Goal: Task Accomplishment & Management: Complete application form

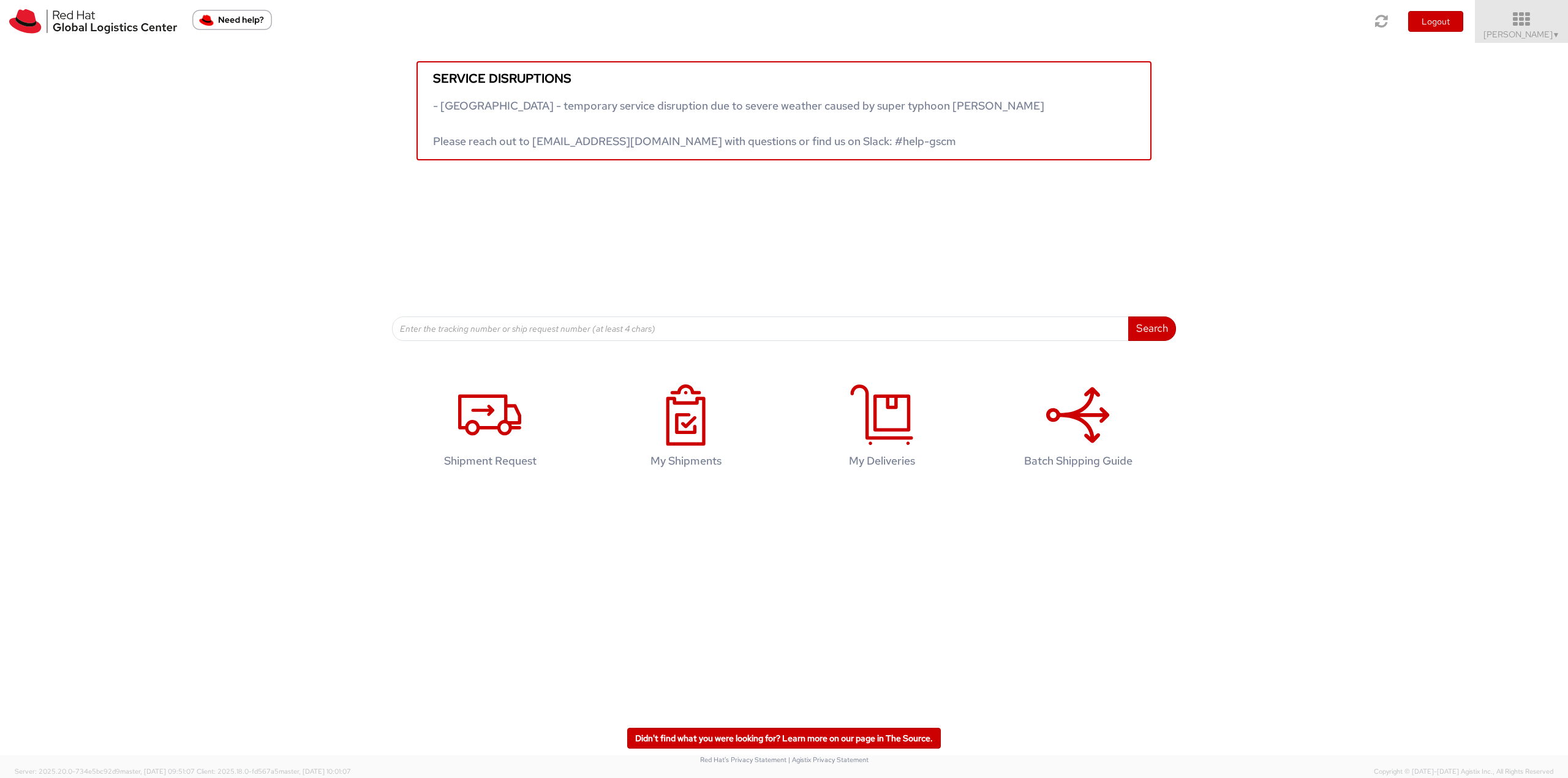
click at [1538, 18] on icon at bounding box center [1521, 19] width 107 height 17
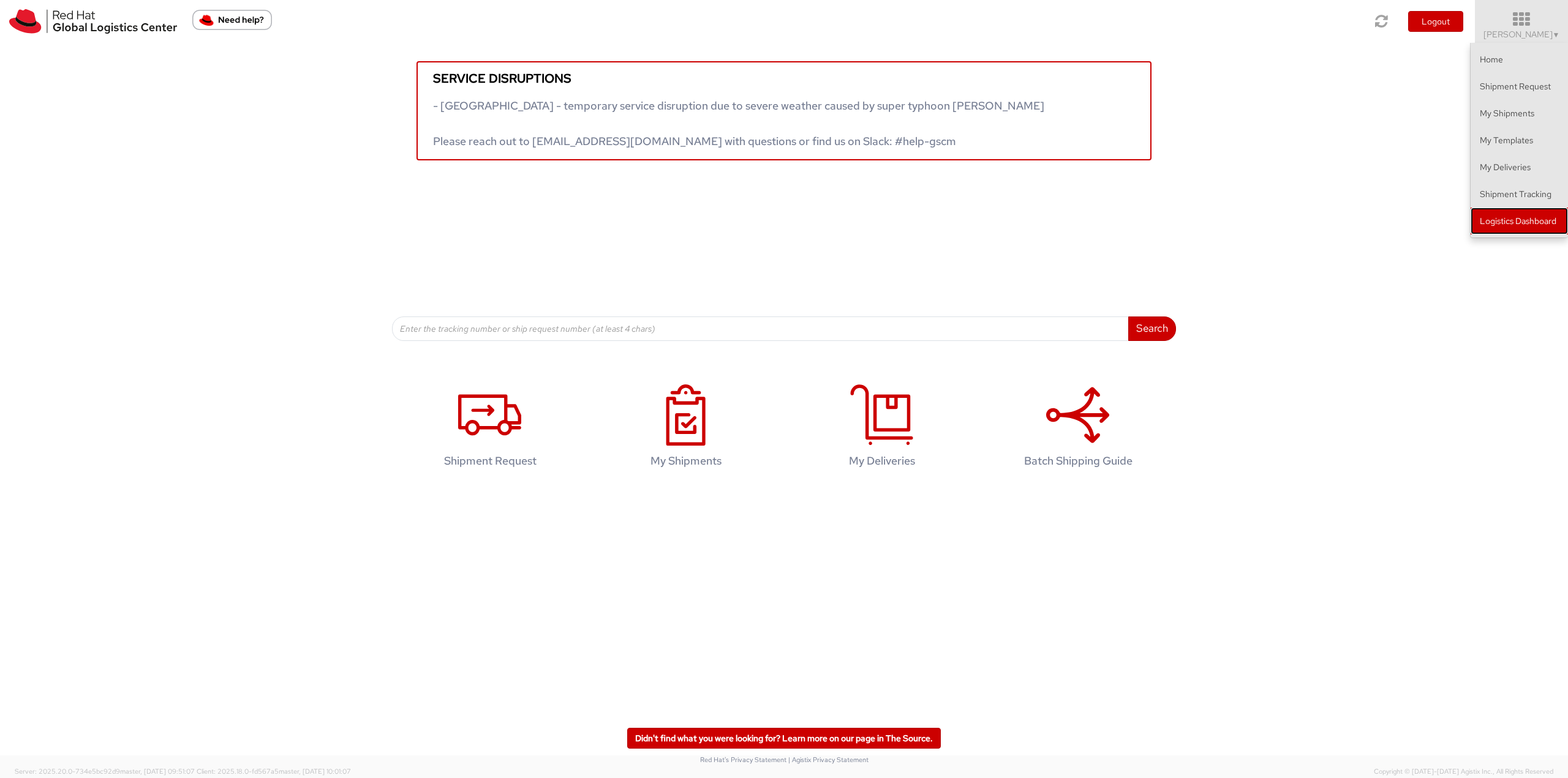
click at [1515, 212] on link "Logistics Dashboard" at bounding box center [1519, 220] width 97 height 27
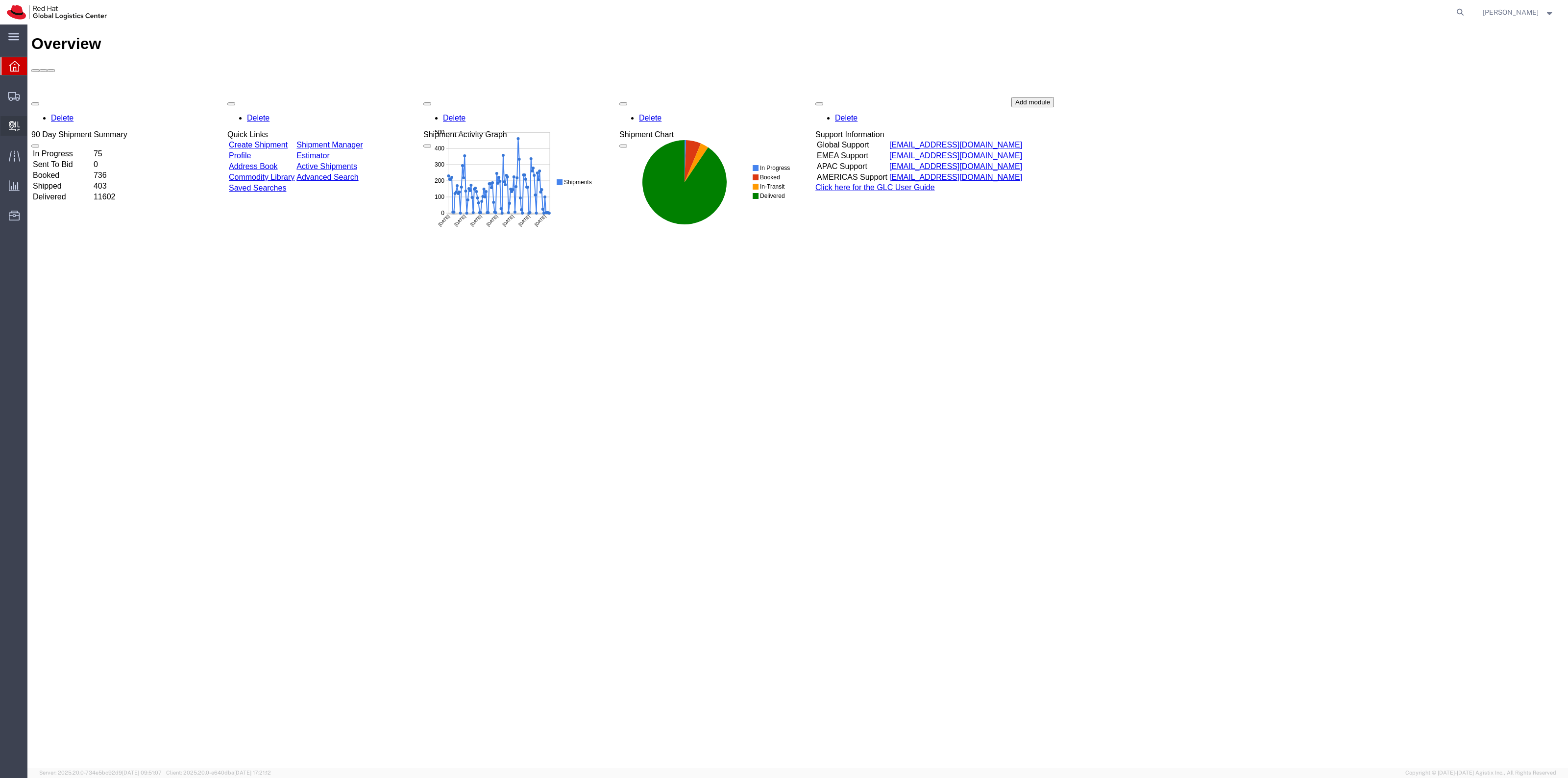
click at [0, 0] on span "Create Delivery" at bounding box center [0, 0] width 0 height 0
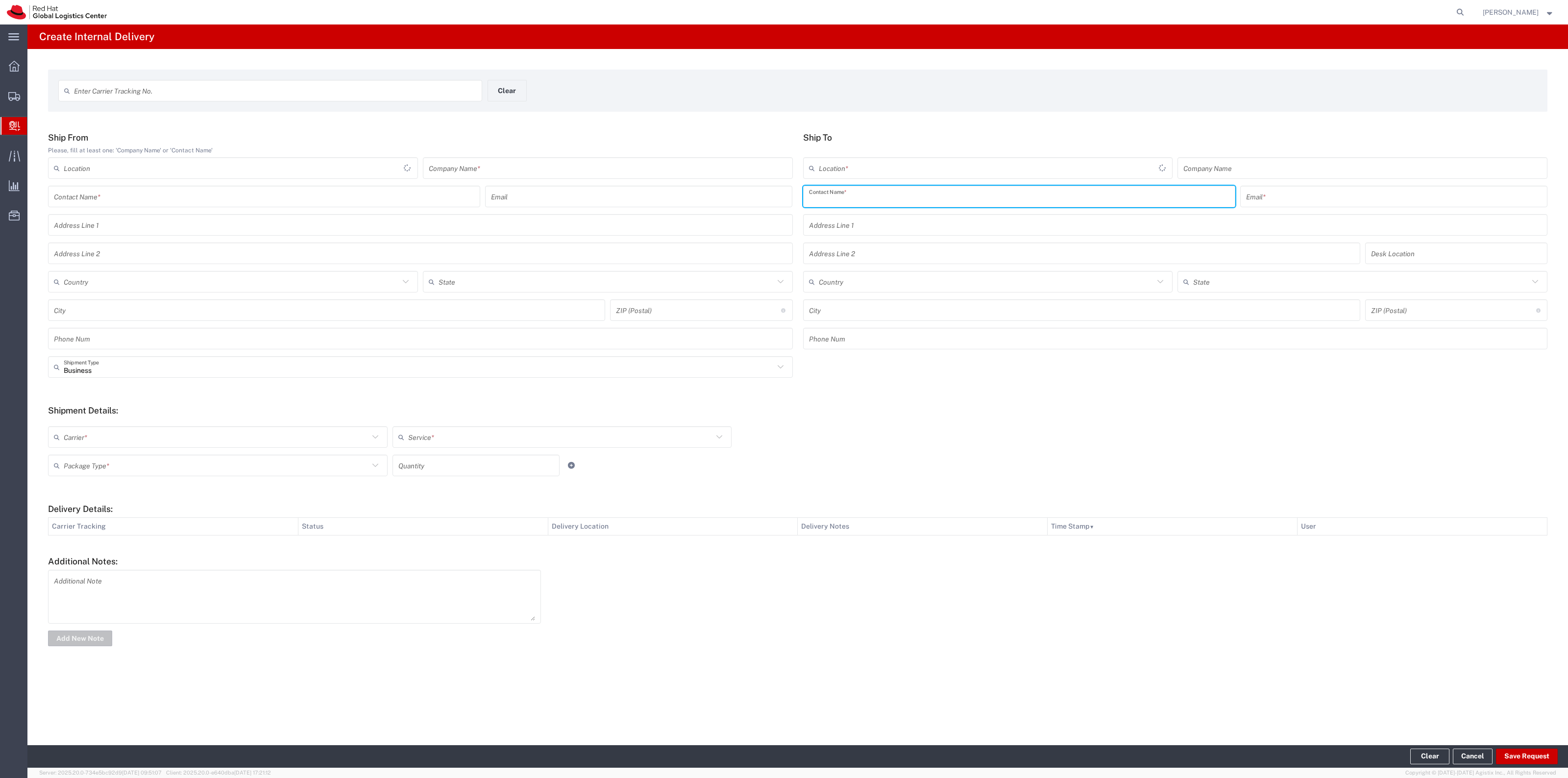
click at [922, 193] on input "text" at bounding box center [1019, 197] width 420 height 17
type input "Kai Hill"
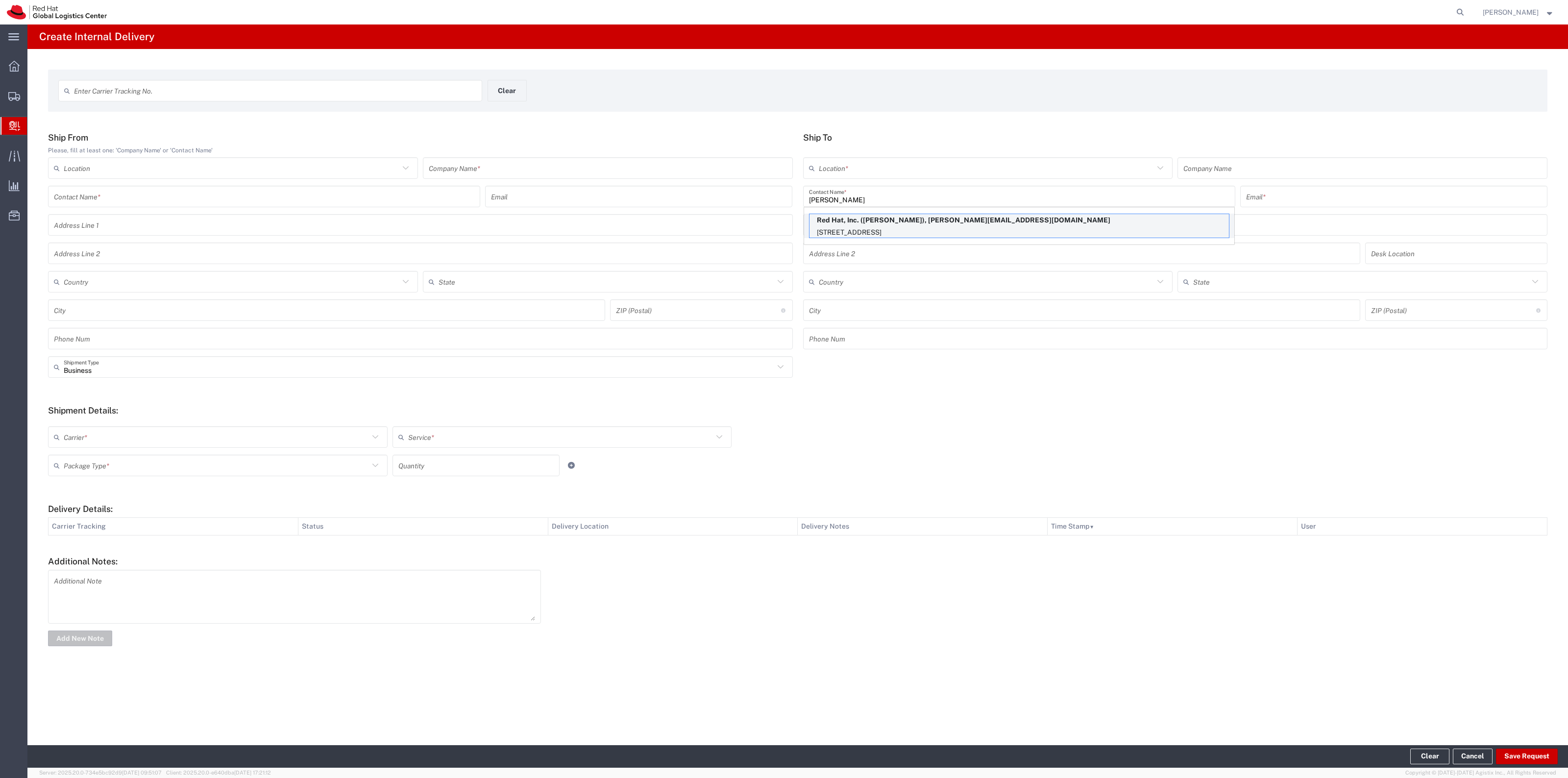
click at [971, 218] on p "Red Hat, Inc. (Kai Hill), kahill@redhat.com" at bounding box center [1019, 220] width 420 height 12
type input "RH - Raleigh"
type input "Red Hat, Inc."
type input "kahill@redhat.com"
type input "100 East Davie Street"
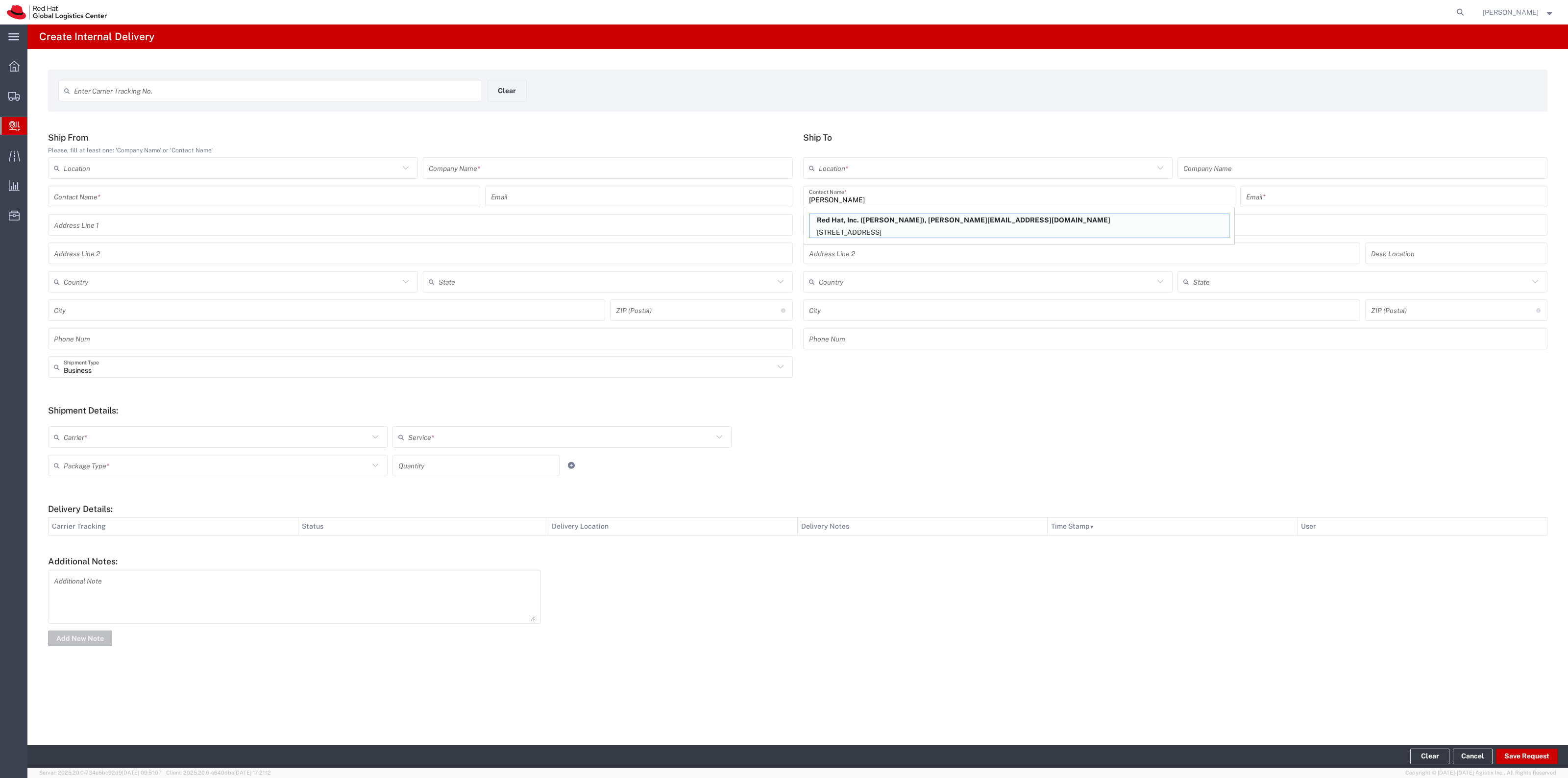
type input "FLEX"
type input "United States"
type input "RALEIGH"
type input "27601"
type input "19197165382"
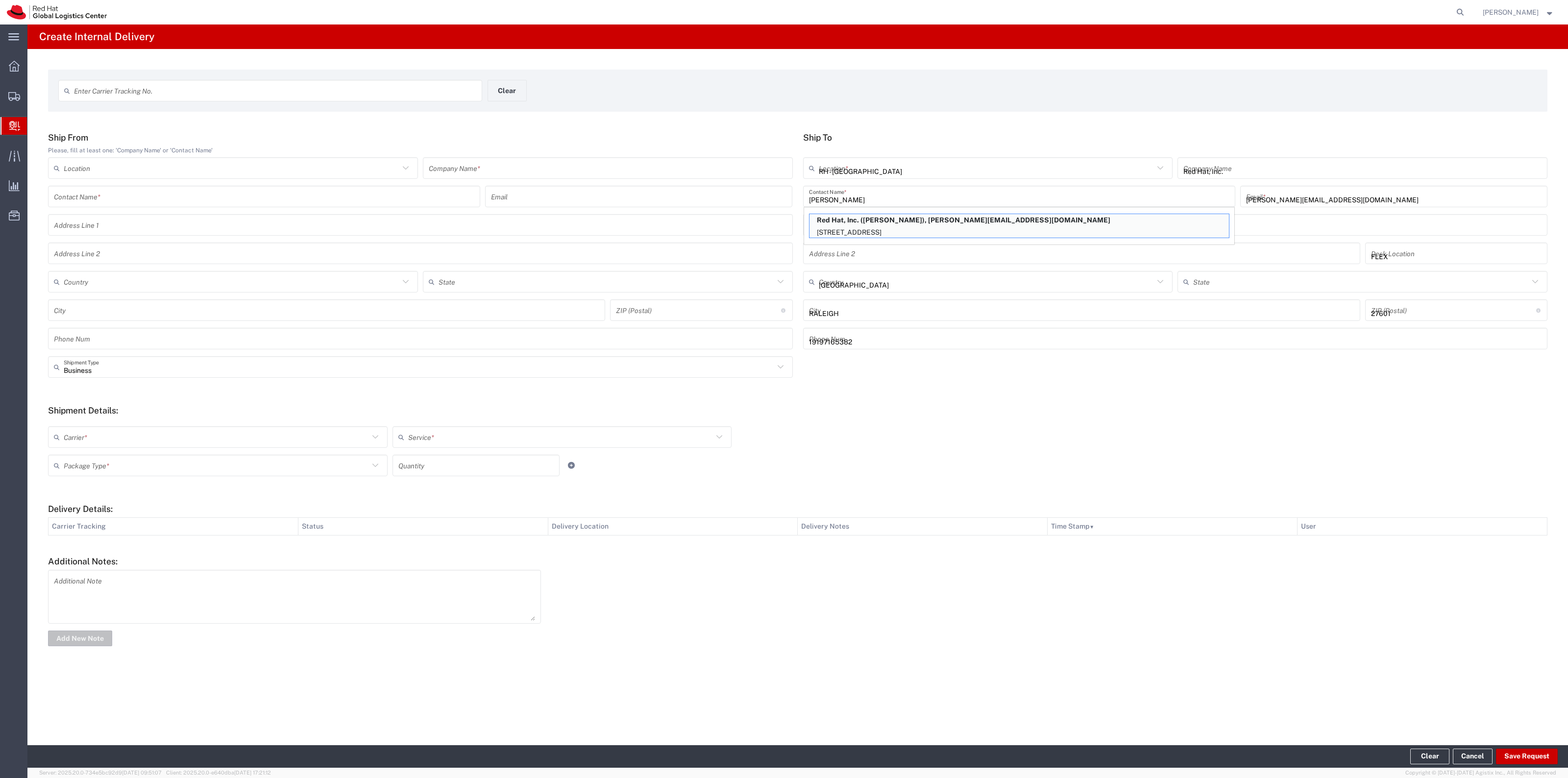
type input "North Carolina"
click at [926, 191] on input "Kai Hill" at bounding box center [1019, 197] width 420 height 17
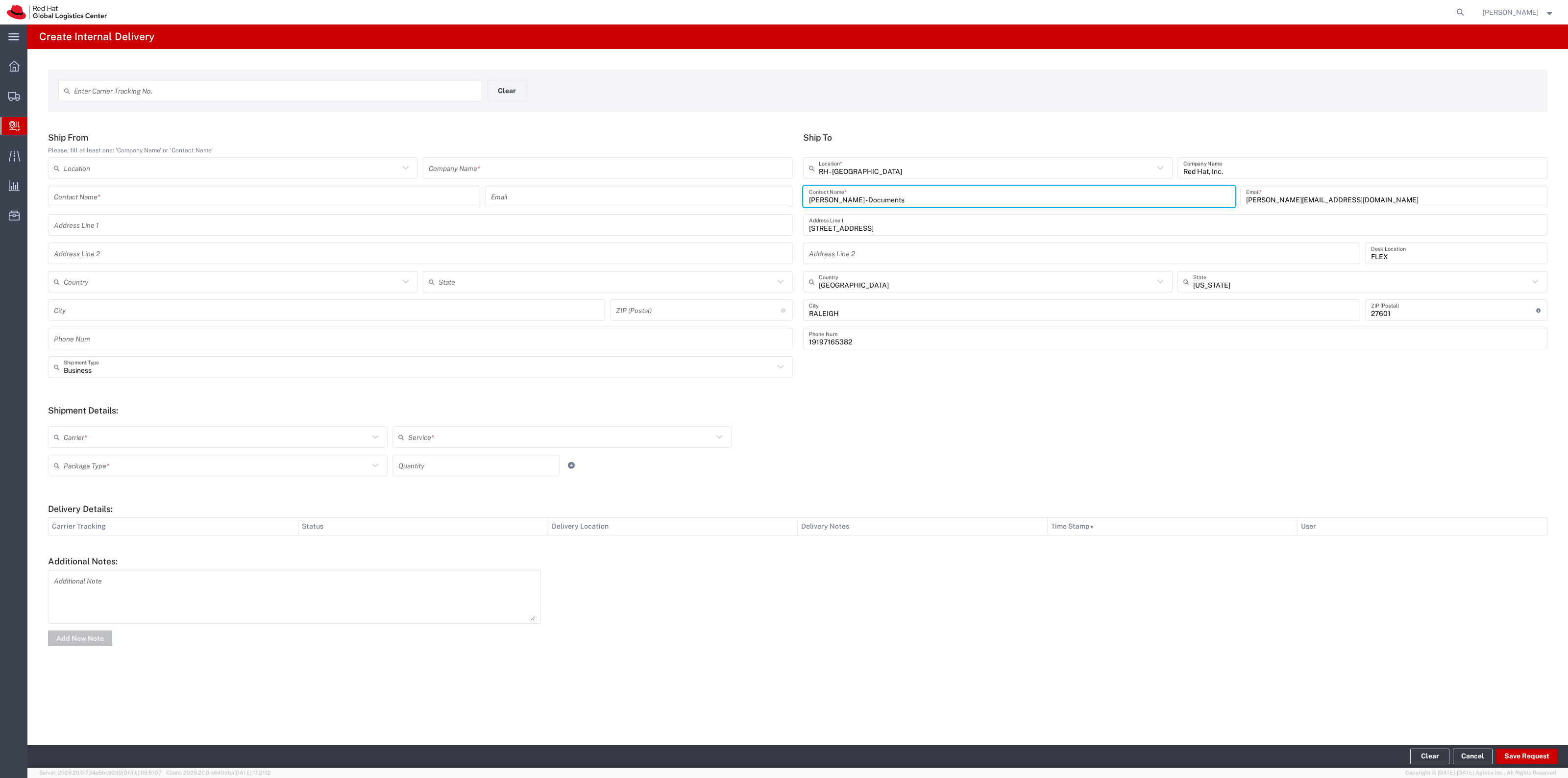
type input "Kai Hill - Documents"
click at [168, 442] on input "text" at bounding box center [216, 437] width 305 height 17
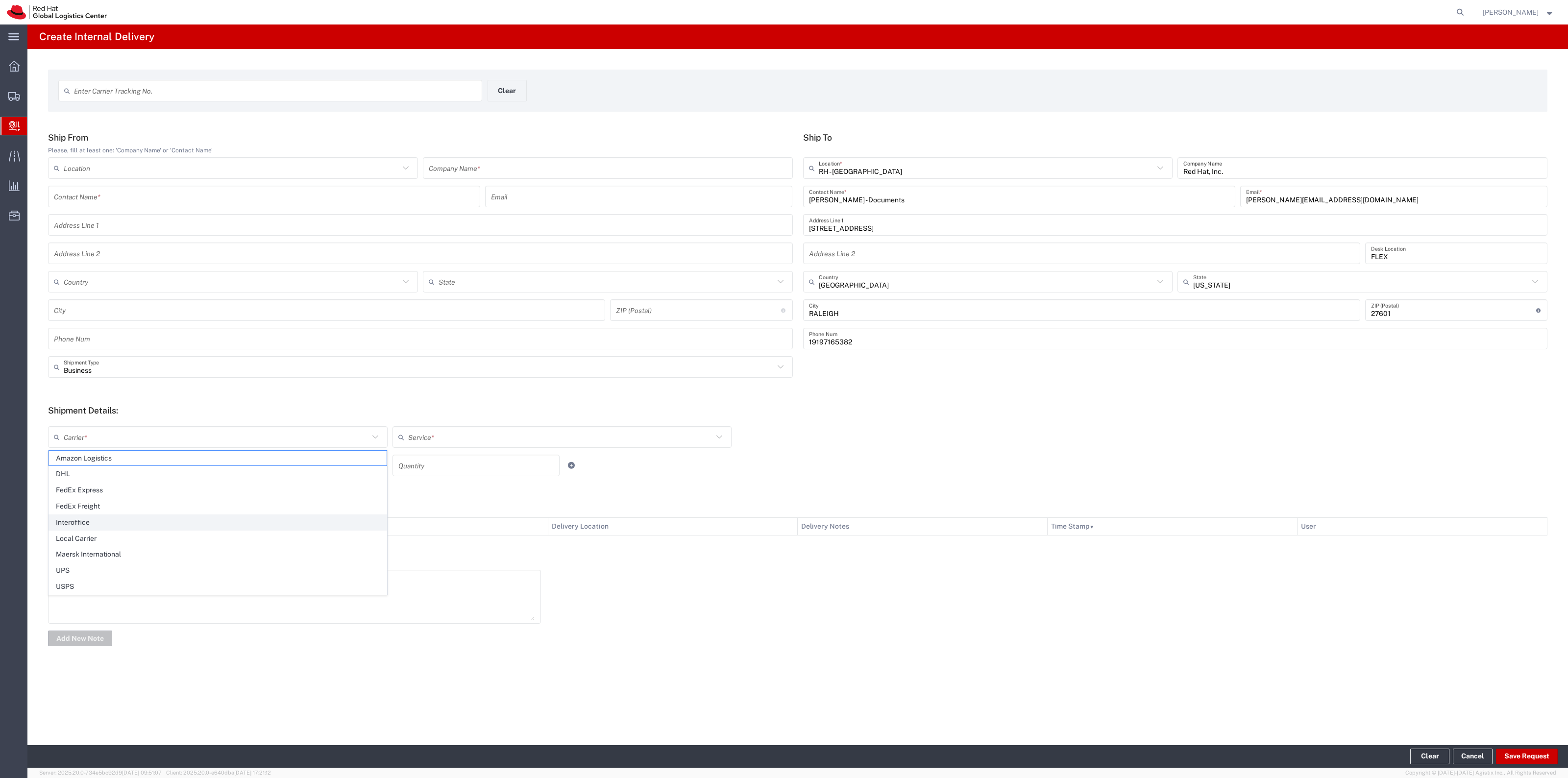
click at [125, 527] on span "Interoffice" at bounding box center [218, 522] width 338 height 15
type input "Interoffice"
drag, startPoint x: 392, startPoint y: 452, endPoint x: 399, endPoint y: 449, distance: 7.6
click at [396, 451] on div "Interoffice Carrier * Amazon Logistics DHL FedEx Express FedEx Freight Interoff…" at bounding box center [562, 440] width 1033 height 28
click at [427, 434] on input "text" at bounding box center [563, 437] width 310 height 17
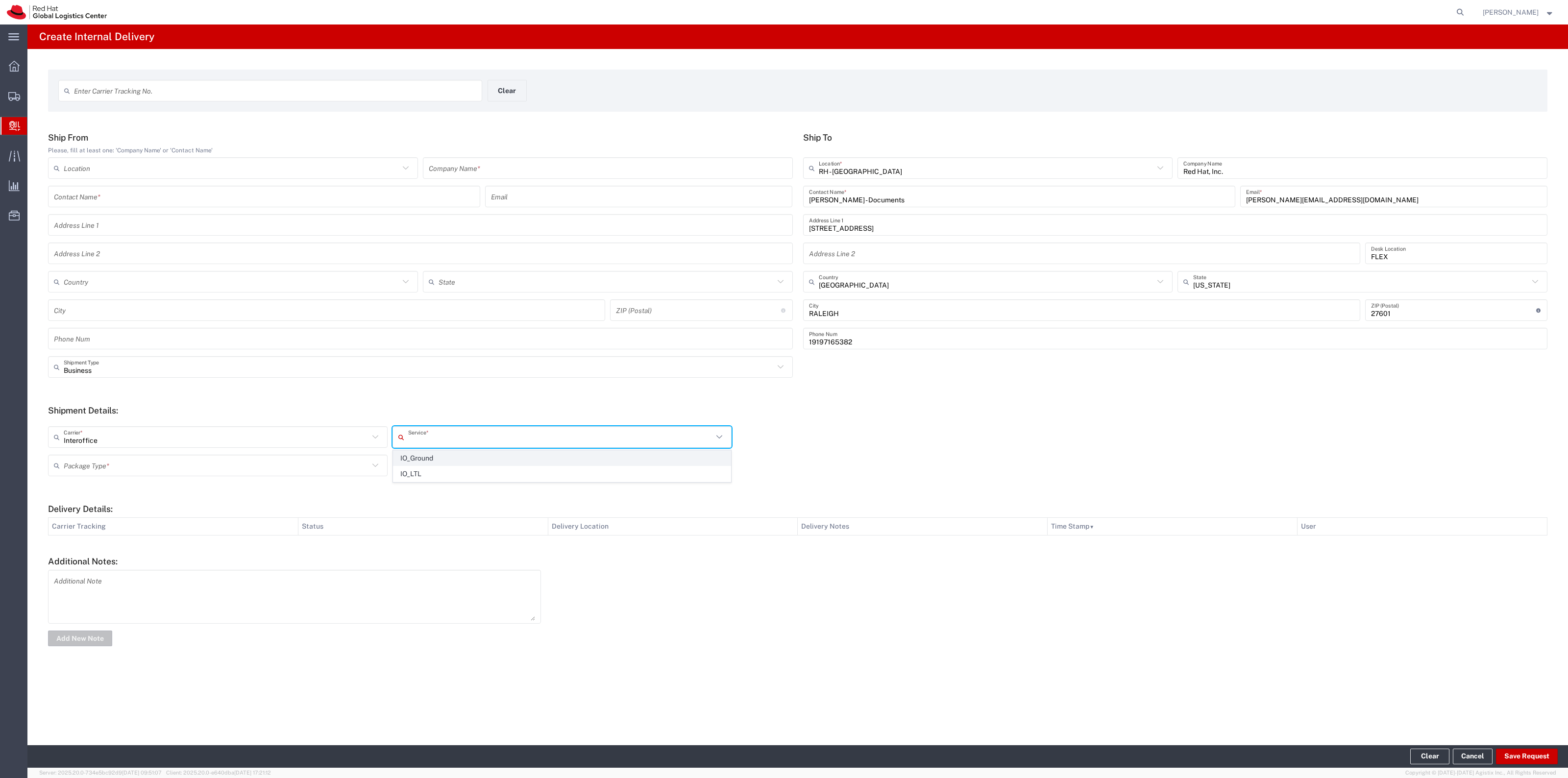
click at [437, 459] on span "IO_Ground" at bounding box center [562, 458] width 338 height 15
type input "IO_Ground"
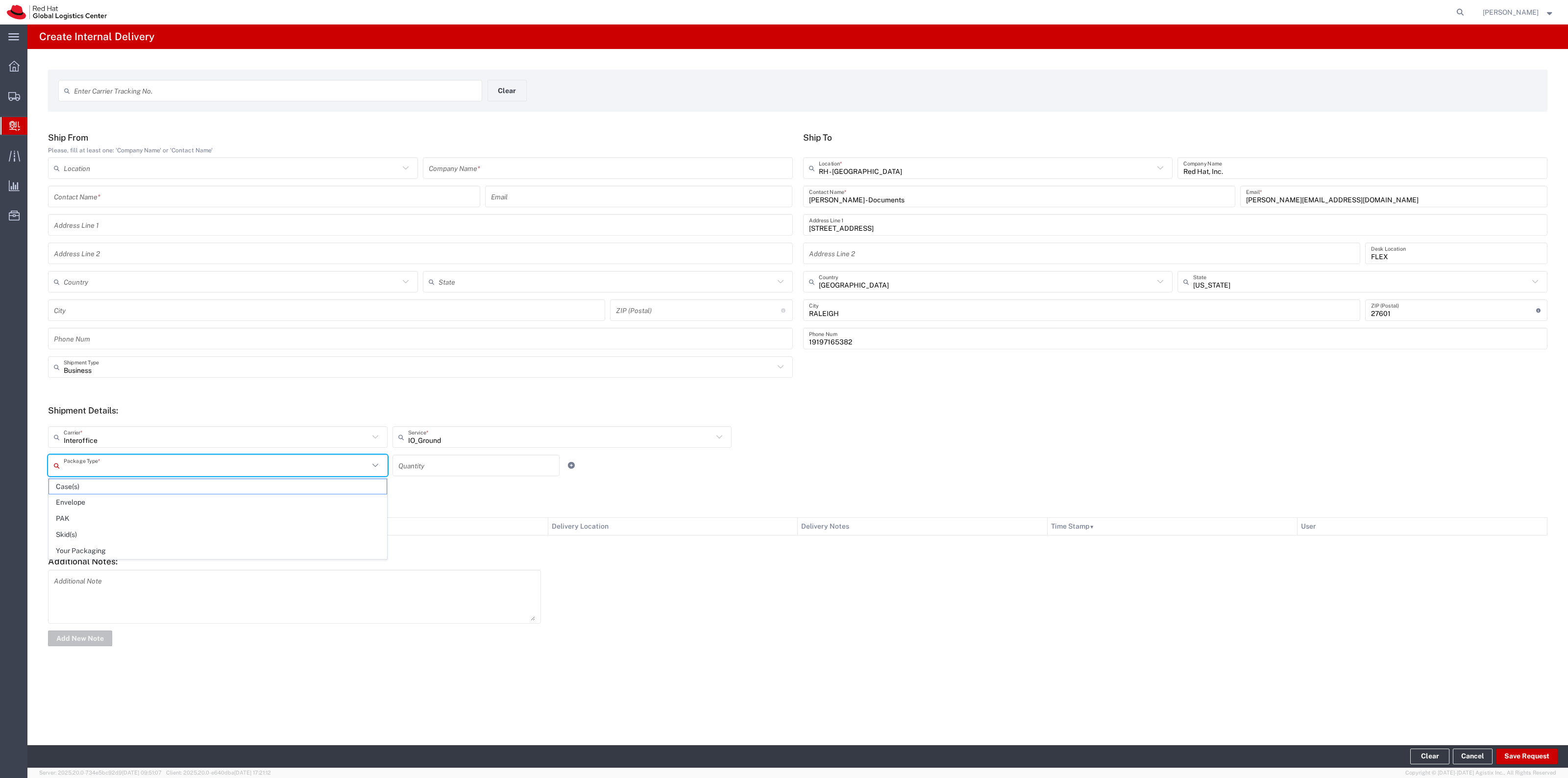
click at [334, 467] on input "text" at bounding box center [216, 466] width 305 height 17
drag, startPoint x: 144, startPoint y: 553, endPoint x: 137, endPoint y: 528, distance: 26.0
click at [144, 553] on span "Your Packaging" at bounding box center [218, 551] width 338 height 15
type input "Your Packaging"
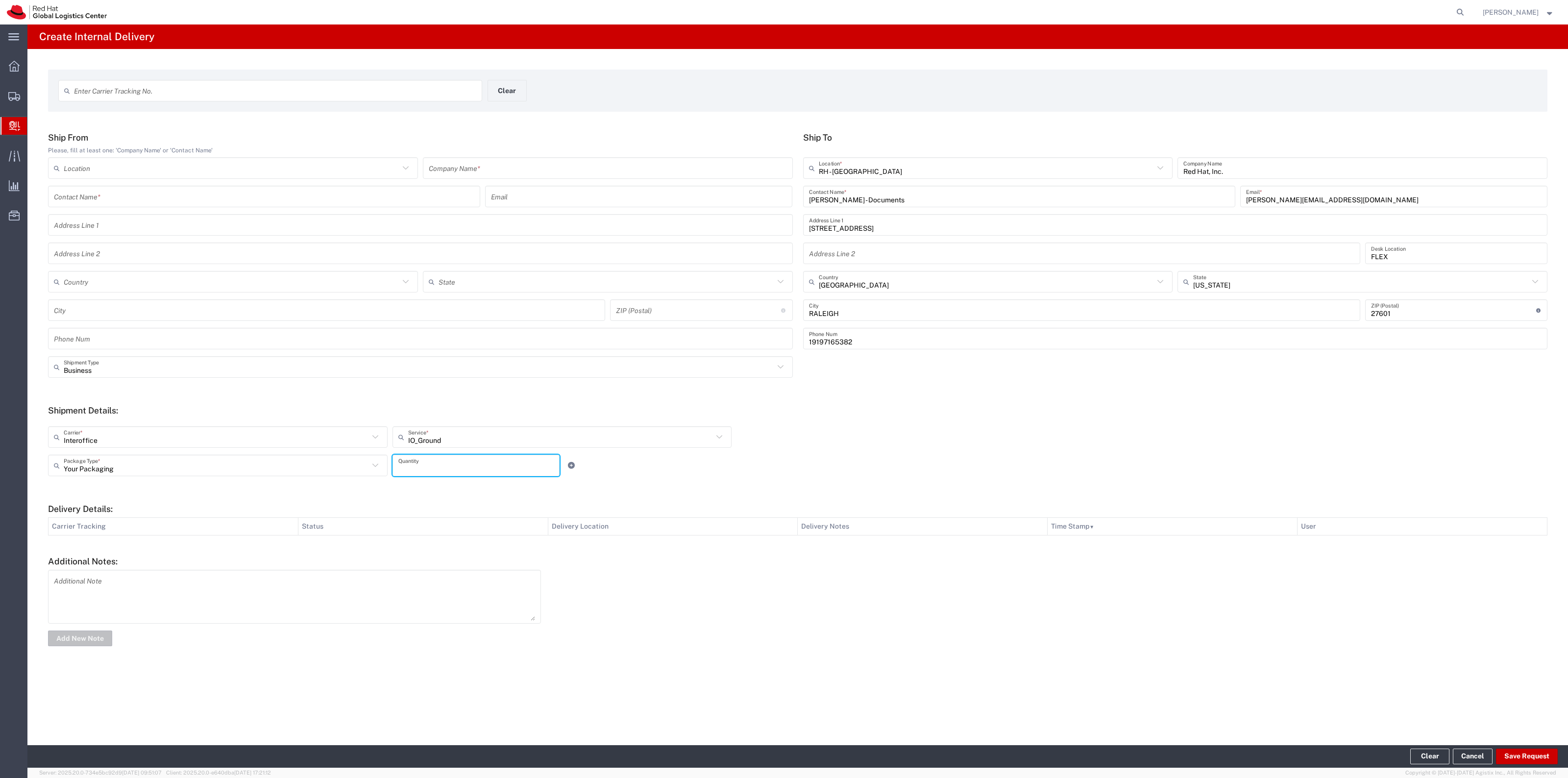
click at [432, 469] on input "number" at bounding box center [476, 466] width 155 height 17
type input "1"
click at [1505, 758] on button "Save Request" at bounding box center [1527, 756] width 62 height 16
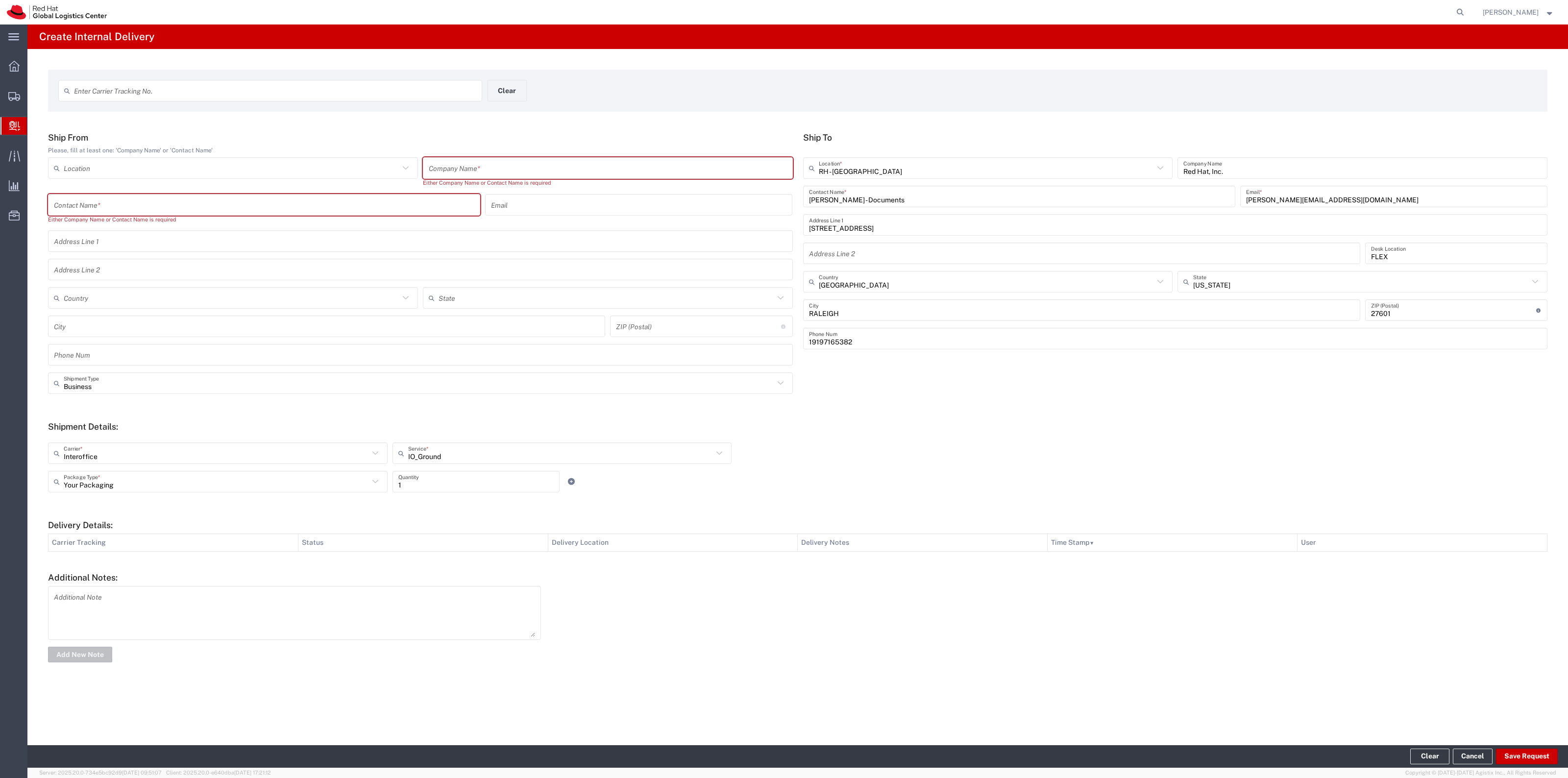
click at [576, 158] on div "Company Name *" at bounding box center [608, 168] width 370 height 22
click at [571, 163] on input "text" at bounding box center [608, 168] width 359 height 17
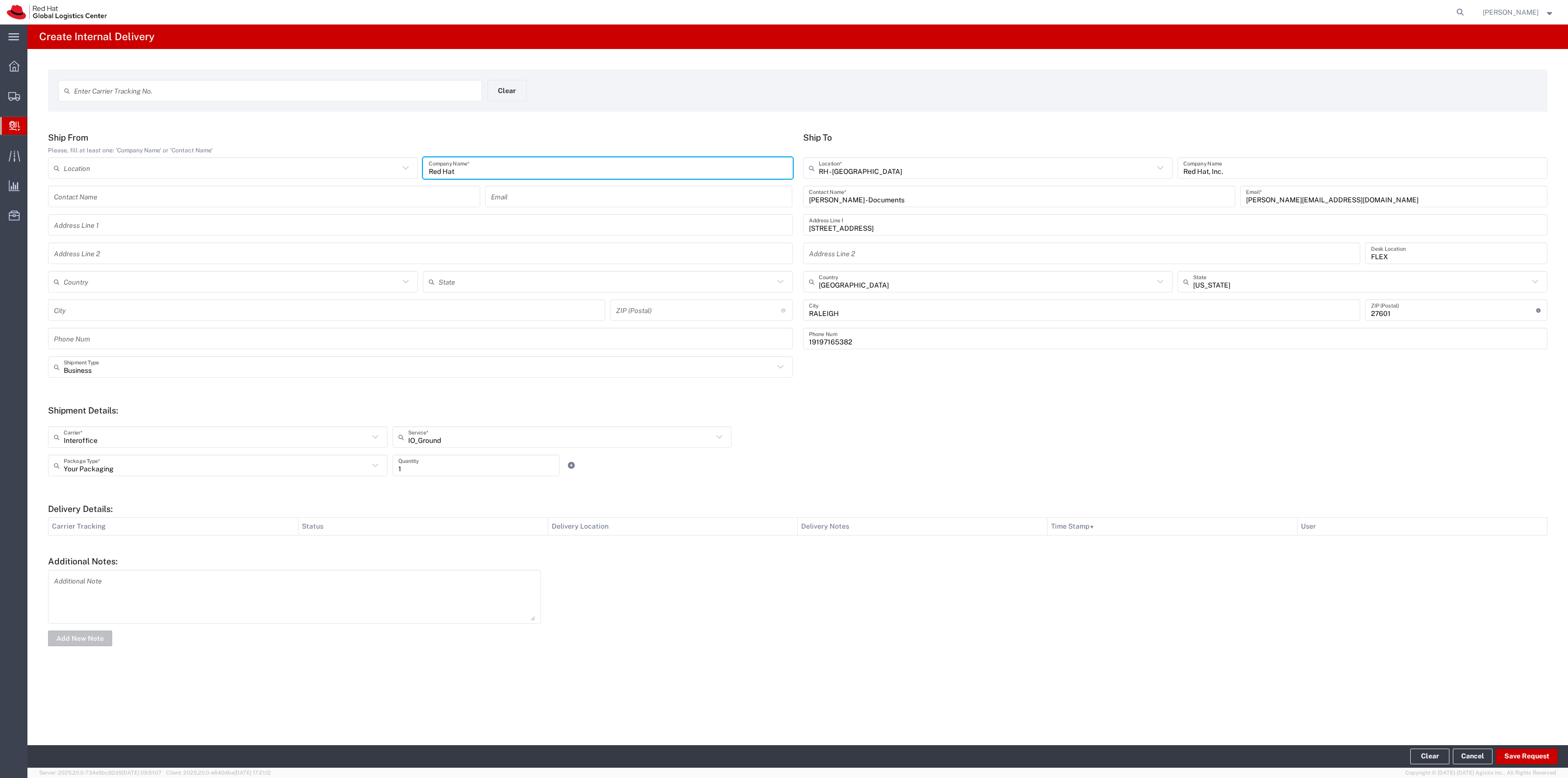
type input "Red Hat"
click at [238, 284] on input "text" at bounding box center [231, 282] width 336 height 17
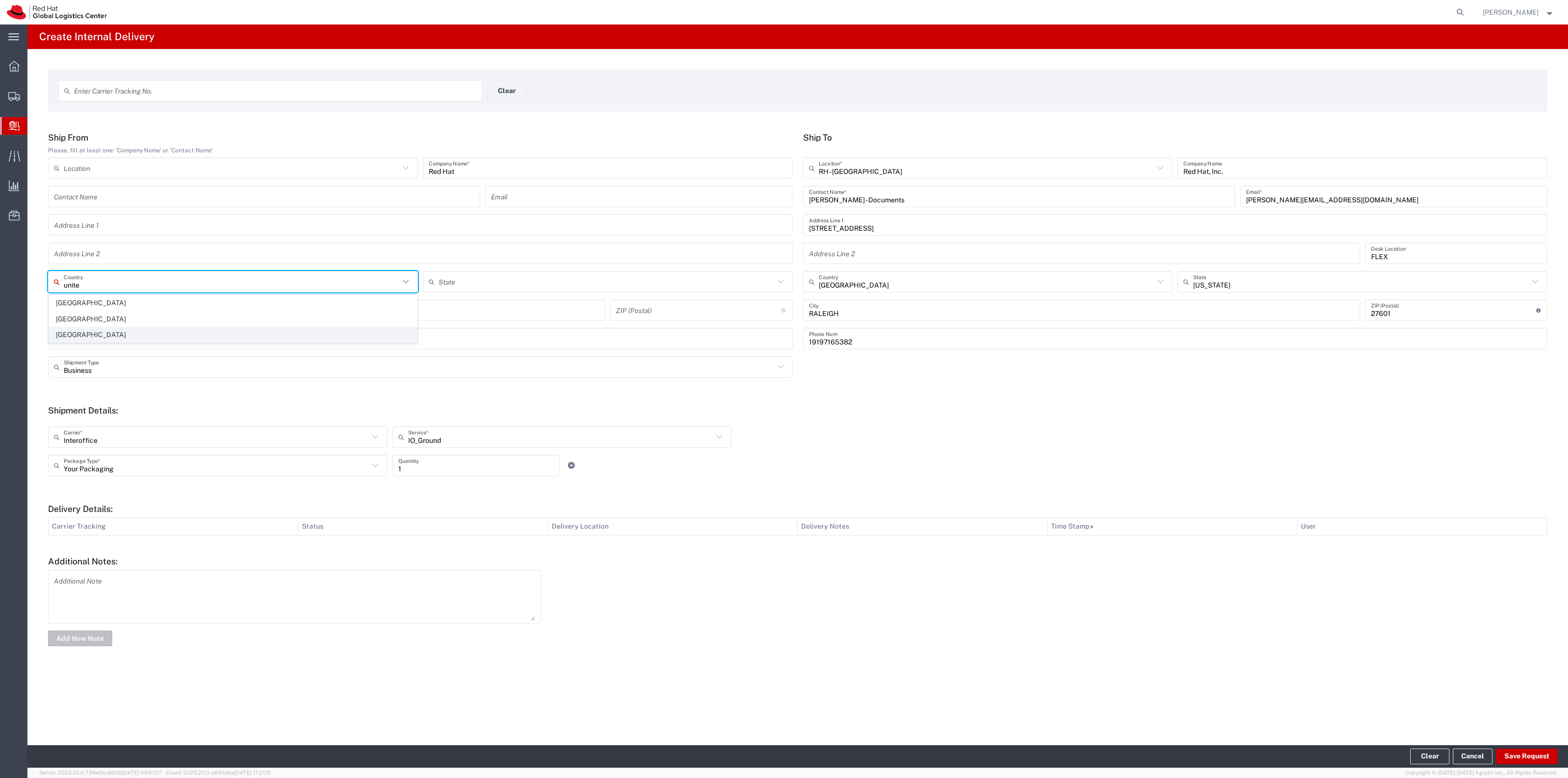
click at [121, 332] on span "United States" at bounding box center [233, 334] width 368 height 15
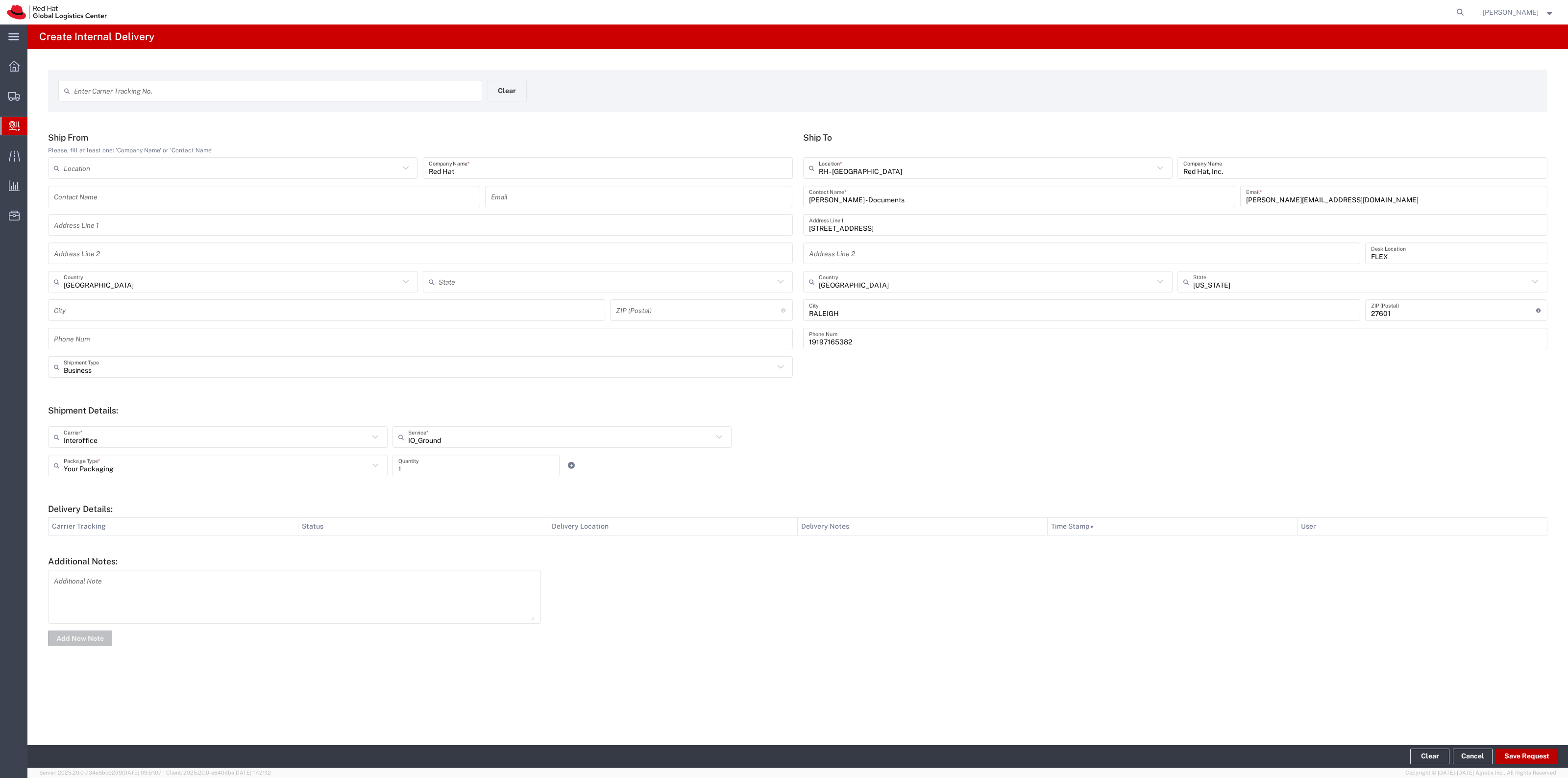
click at [1502, 754] on button "Save Request" at bounding box center [1527, 756] width 62 height 16
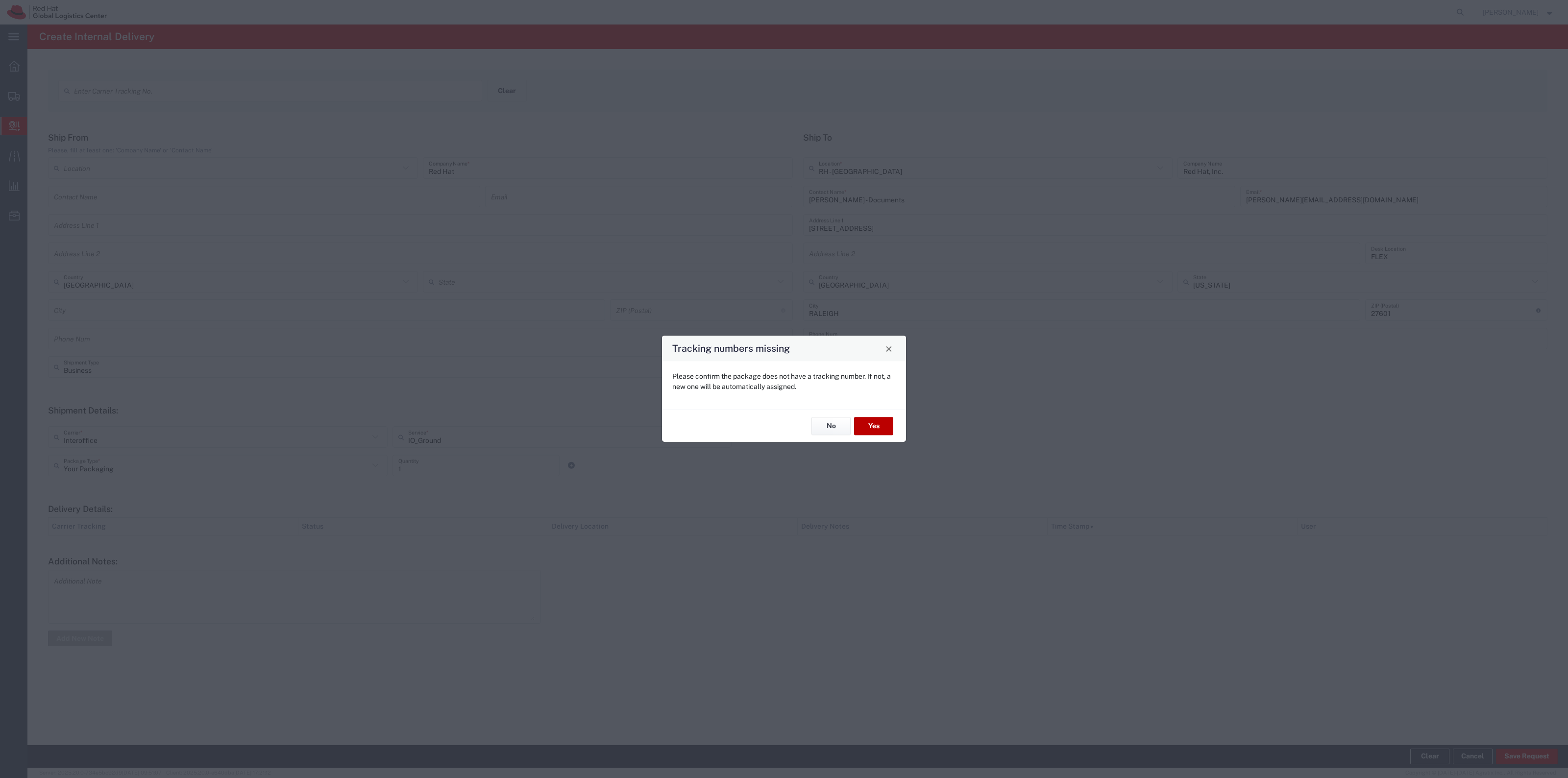
click at [890, 425] on button "Yes" at bounding box center [874, 426] width 39 height 18
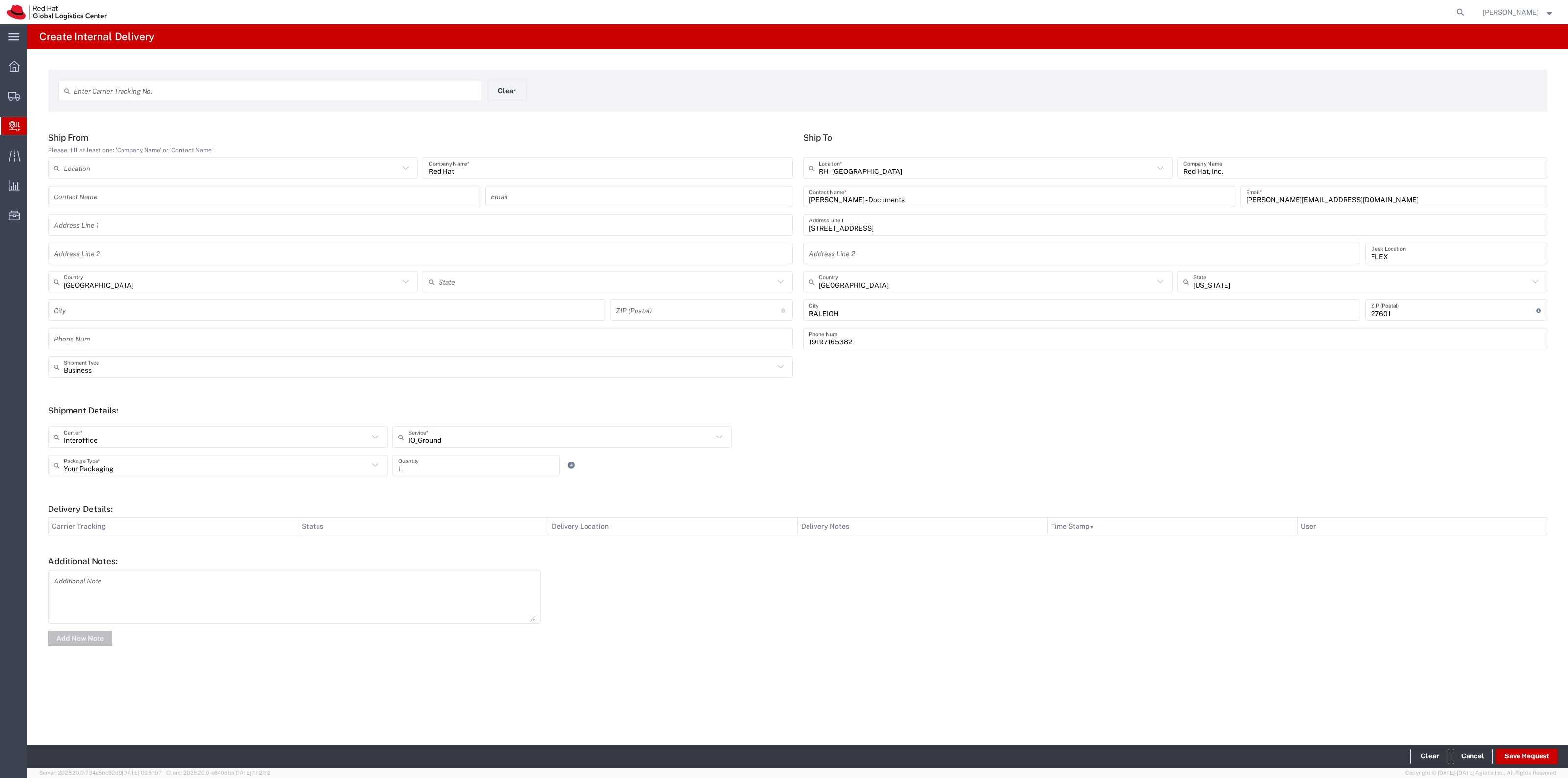
type input "United States"
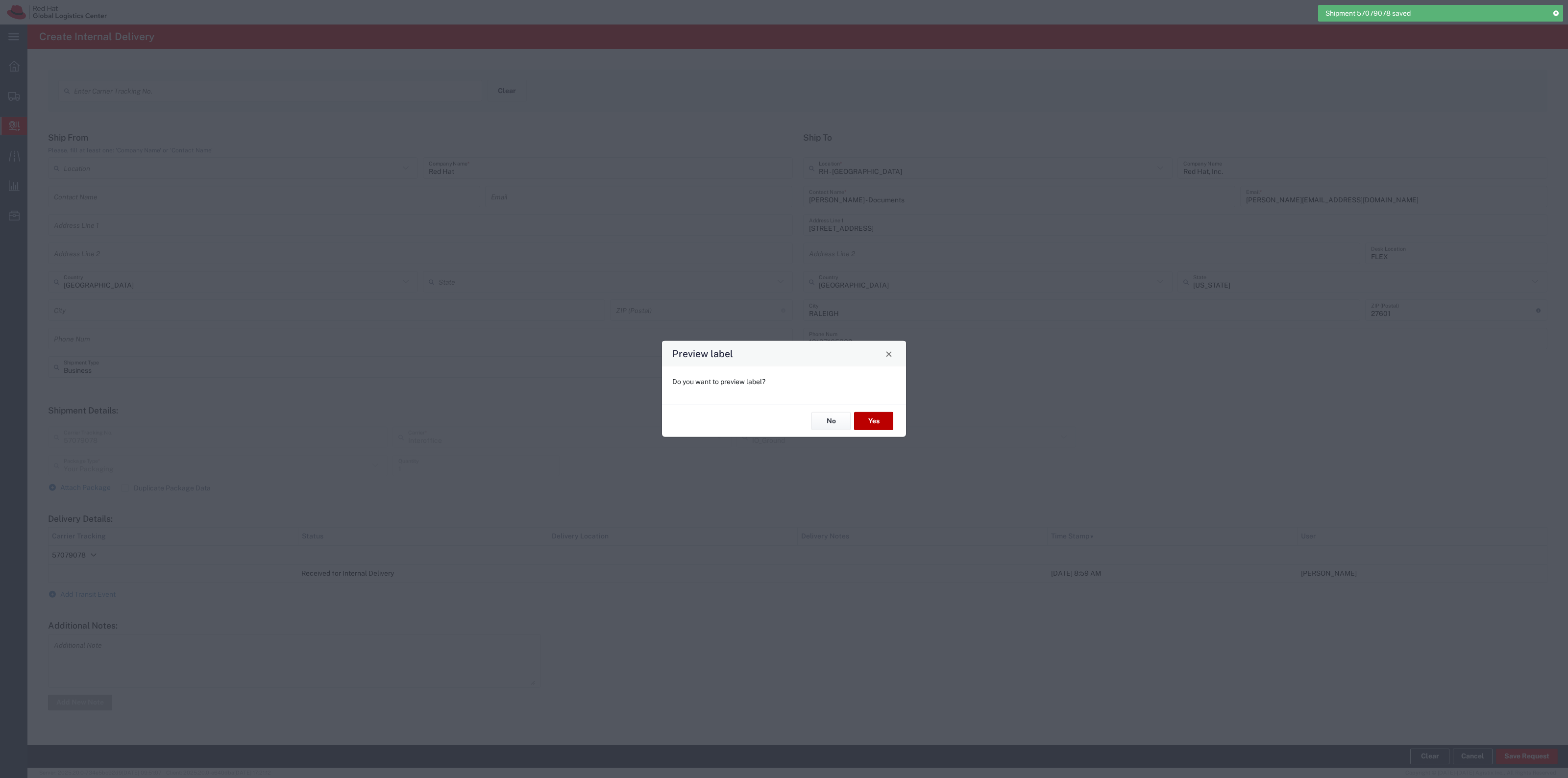
click at [884, 414] on button "Yes" at bounding box center [874, 421] width 39 height 18
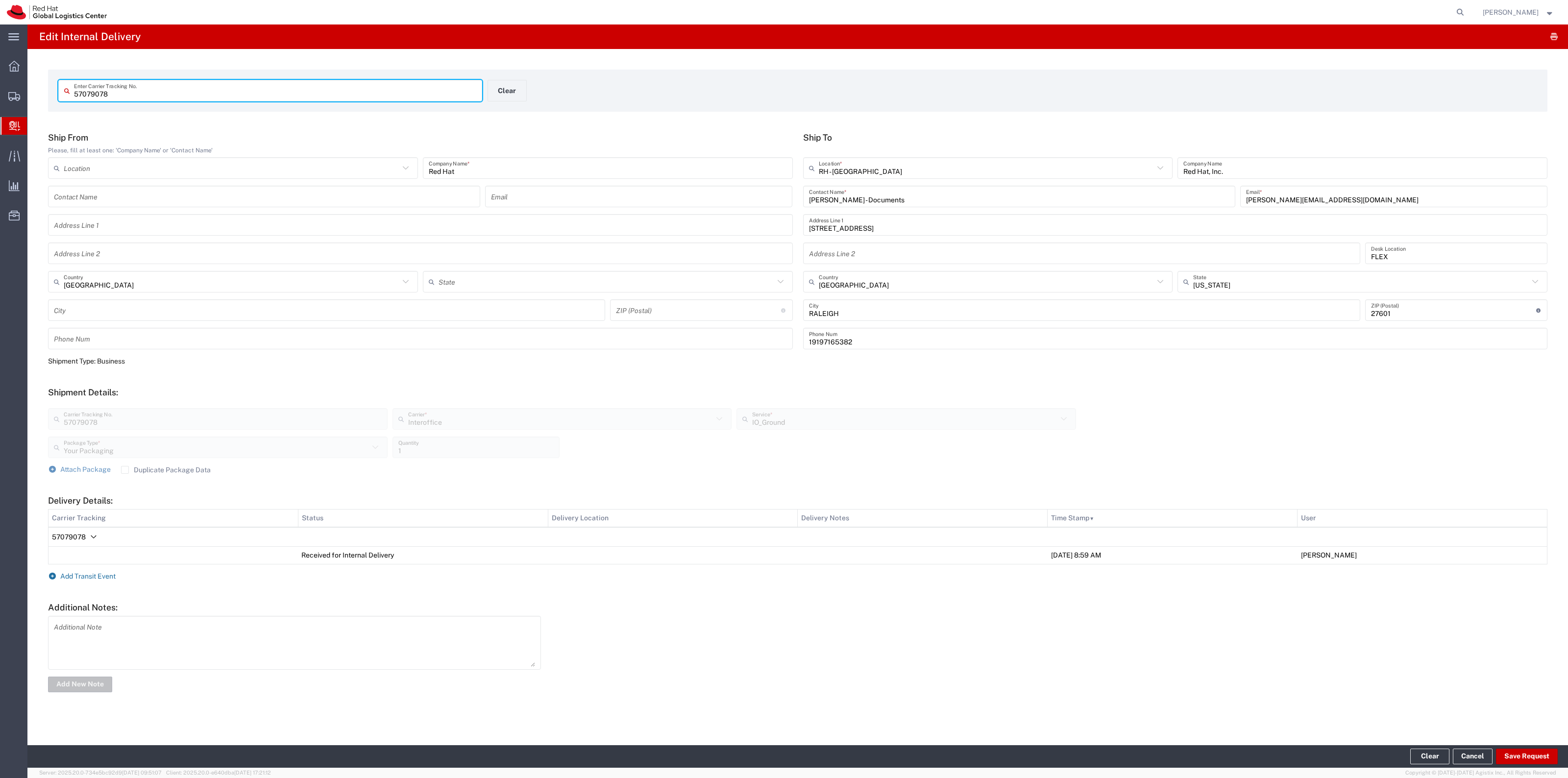
click at [90, 577] on span "Add Transit Event" at bounding box center [88, 576] width 55 height 8
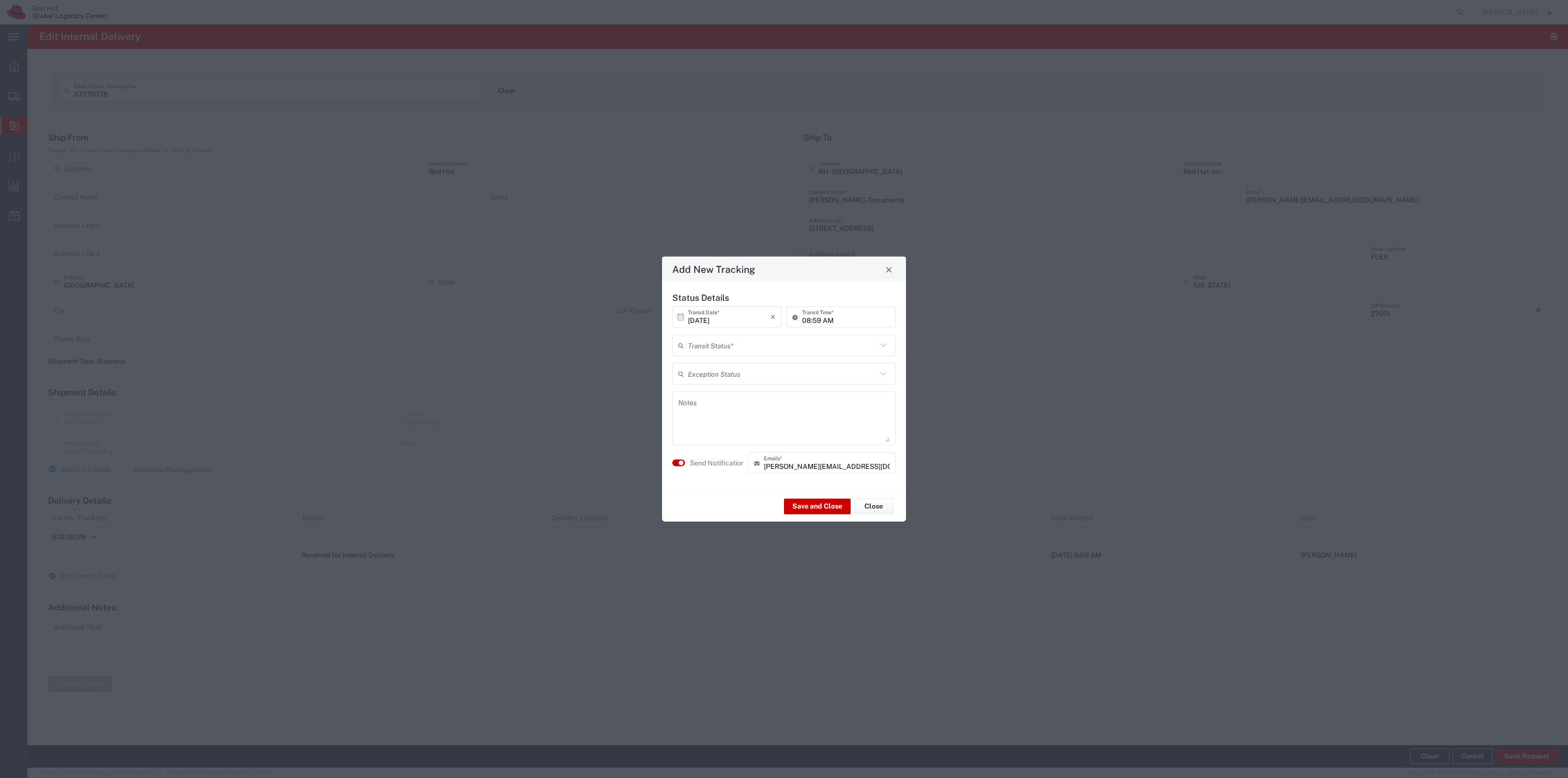
click at [803, 343] on input "text" at bounding box center [783, 345] width 189 height 17
click at [770, 418] on span "Shipment On-Hold" at bounding box center [784, 414] width 222 height 15
type input "Shipment On-Hold"
click at [803, 506] on button "Save and Close" at bounding box center [817, 506] width 67 height 16
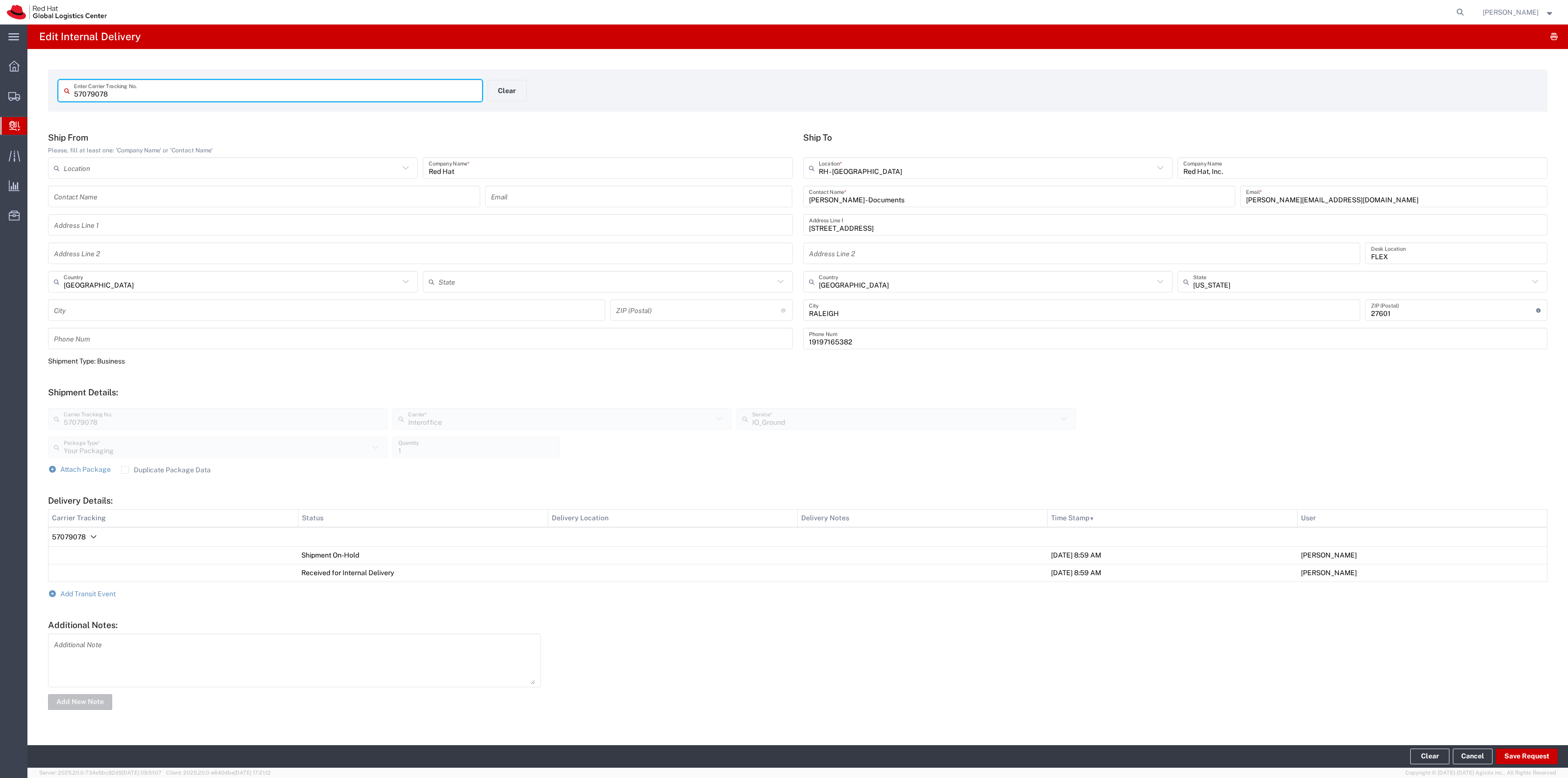
click at [126, 90] on input "57079078" at bounding box center [275, 91] width 402 height 17
